Goal: Task Accomplishment & Management: Manage account settings

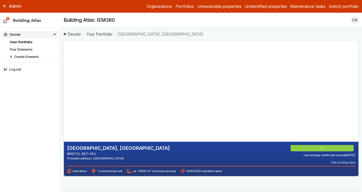
scroll to position [108, 0]
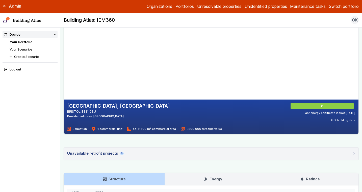
scroll to position [44, 0]
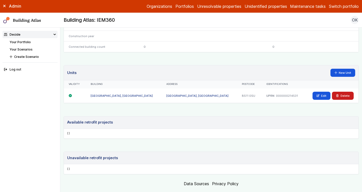
scroll to position [272, 0]
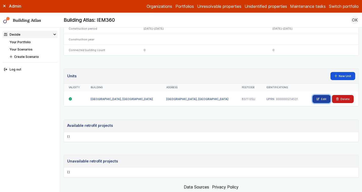
click at [316, 99] on link "Edit" at bounding box center [322, 99] width 18 height 8
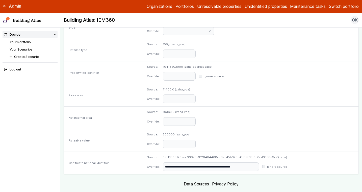
scroll to position [256, 0]
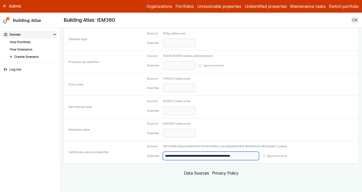
click at [240, 157] on input "**********" at bounding box center [211, 155] width 96 height 9
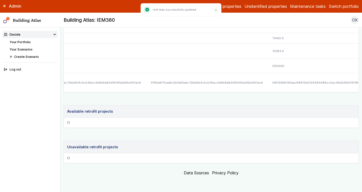
scroll to position [0, 78]
click at [90, 119] on pre "[]" at bounding box center [211, 123] width 295 height 10
click at [114, 73] on div "4185e877cea8c0b7e50abc72bb904c5cb16acc9dfb9a83d1834fda30bd101ac9" at bounding box center [76, 82] width 122 height 19
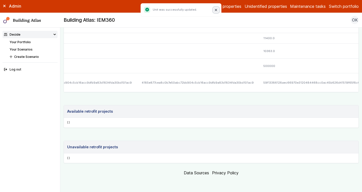
click at [216, 11] on button "Close" at bounding box center [216, 10] width 7 height 7
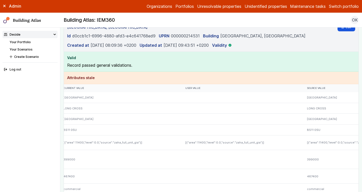
scroll to position [0, 0]
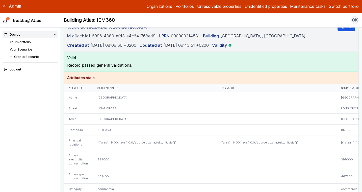
click at [190, 75] on h4 "Attributes stale" at bounding box center [211, 78] width 288 height 6
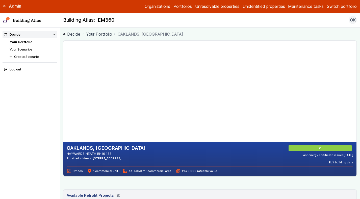
click at [26, 41] on link "Your Portfolio" at bounding box center [21, 42] width 23 height 4
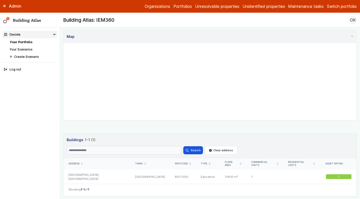
scroll to position [187, 0]
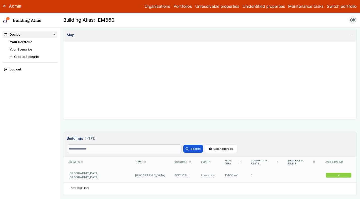
click at [112, 168] on div "[GEOGRAPHIC_DATA], [GEOGRAPHIC_DATA]" at bounding box center [96, 175] width 67 height 15
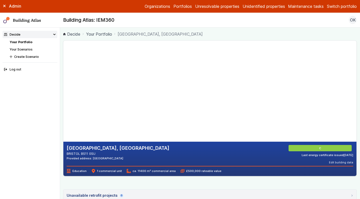
drag, startPoint x: 67, startPoint y: 148, endPoint x: 139, endPoint y: 147, distance: 71.5
click at [139, 147] on h2 "[GEOGRAPHIC_DATA], [GEOGRAPHIC_DATA]" at bounding box center [118, 148] width 103 height 7
copy h2 "[GEOGRAPHIC_DATA]"
drag, startPoint x: 131, startPoint y: 159, endPoint x: 116, endPoint y: 158, distance: 15.4
click at [116, 158] on div "Provided address: [GEOGRAPHIC_DATA]" at bounding box center [118, 158] width 103 height 4
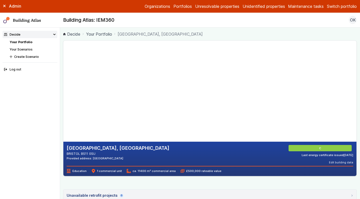
copy div "BS11 0SU"
